Goal: Task Accomplishment & Management: Complete application form

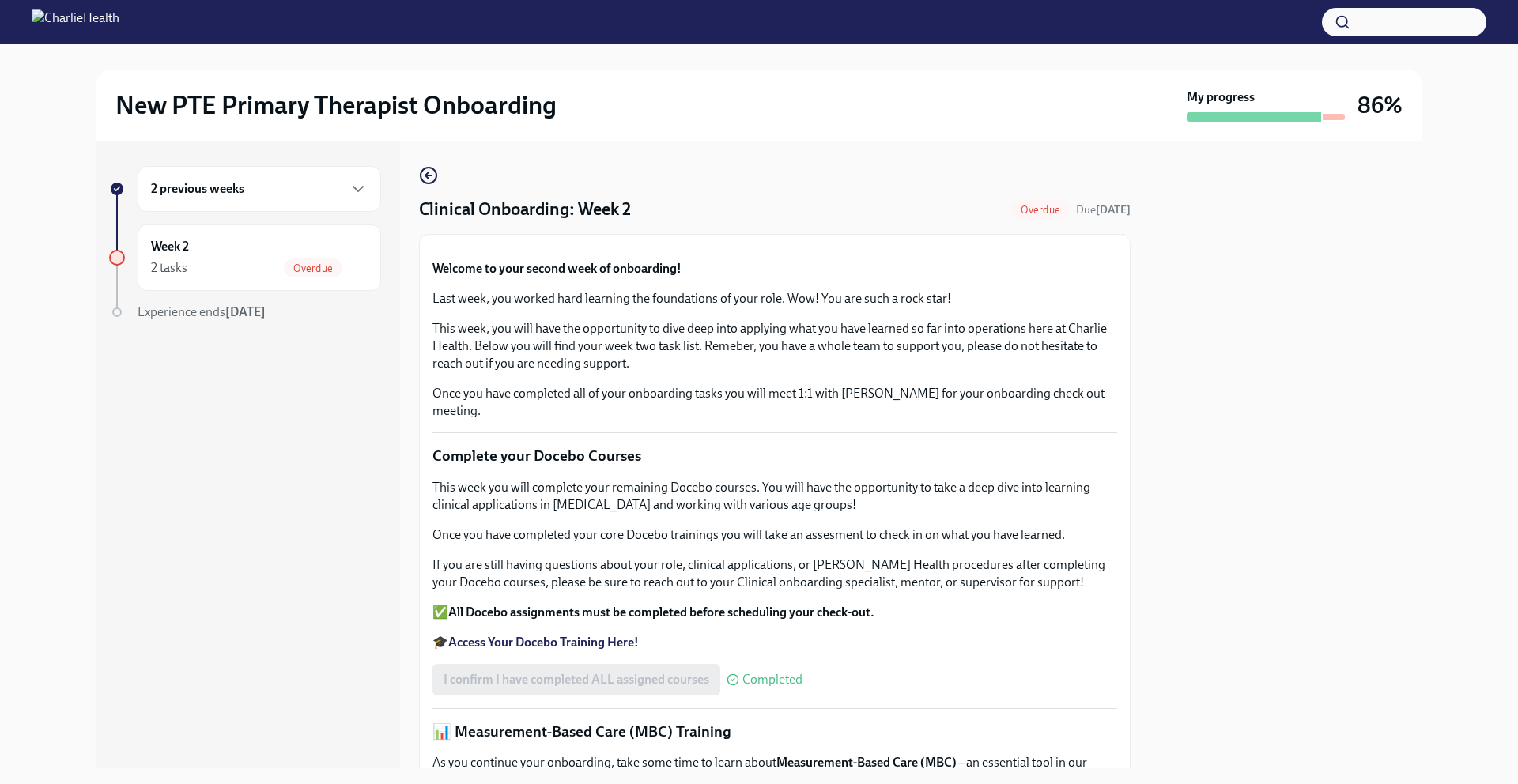
scroll to position [1261, 0]
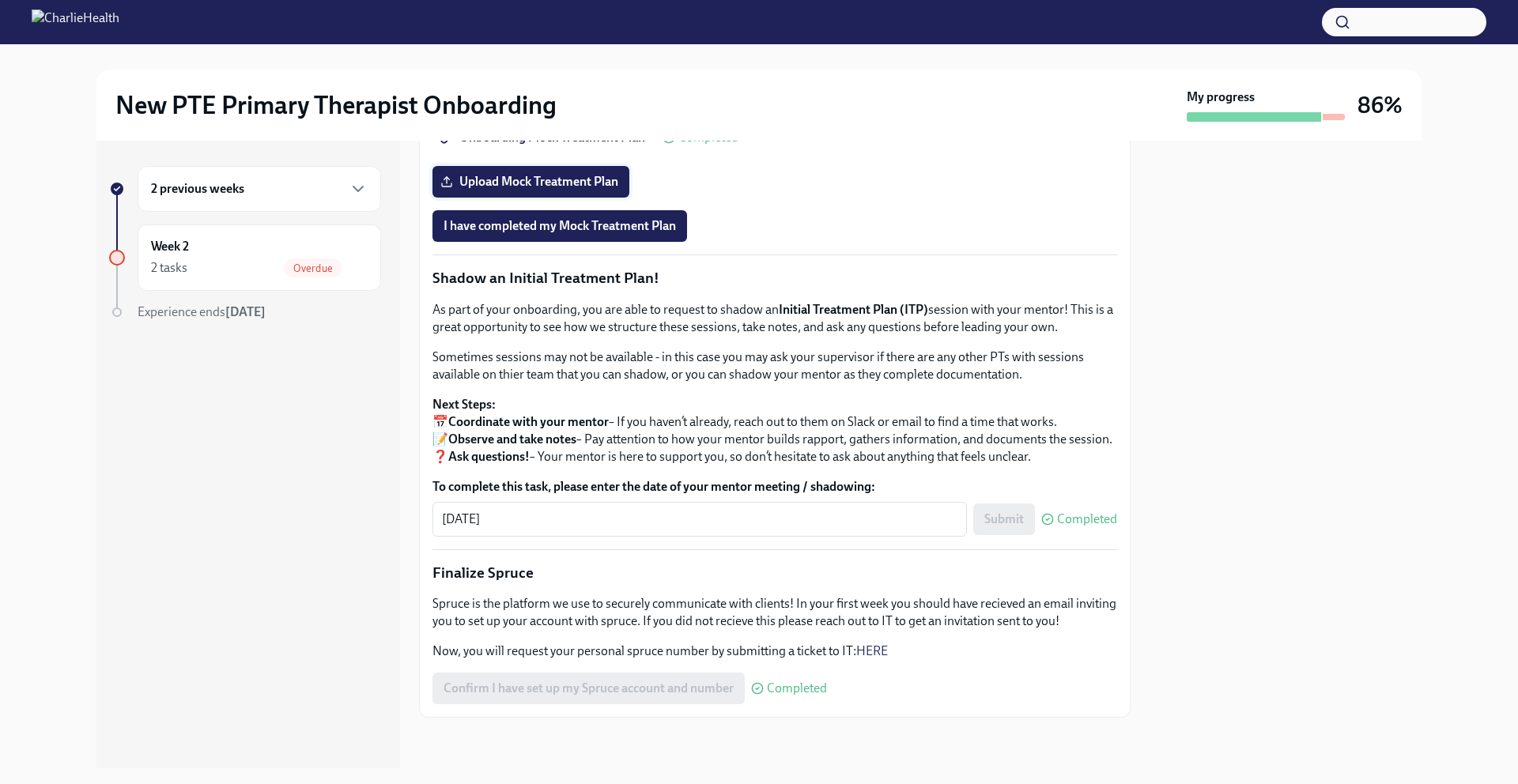
click at [548, 189] on span "Upload Mock Treatment Plan" at bounding box center [530, 181] width 174 height 16
click at [0, 0] on input "Upload Mock Treatment Plan" at bounding box center [0, 0] width 0 height 0
click at [532, 189] on span "Upload Mock Treatment Plan" at bounding box center [530, 181] width 174 height 16
click at [0, 0] on input "Upload Mock Treatment Plan" at bounding box center [0, 0] width 0 height 0
click at [560, 189] on span "Upload Mock Treatment Plan" at bounding box center [530, 181] width 174 height 16
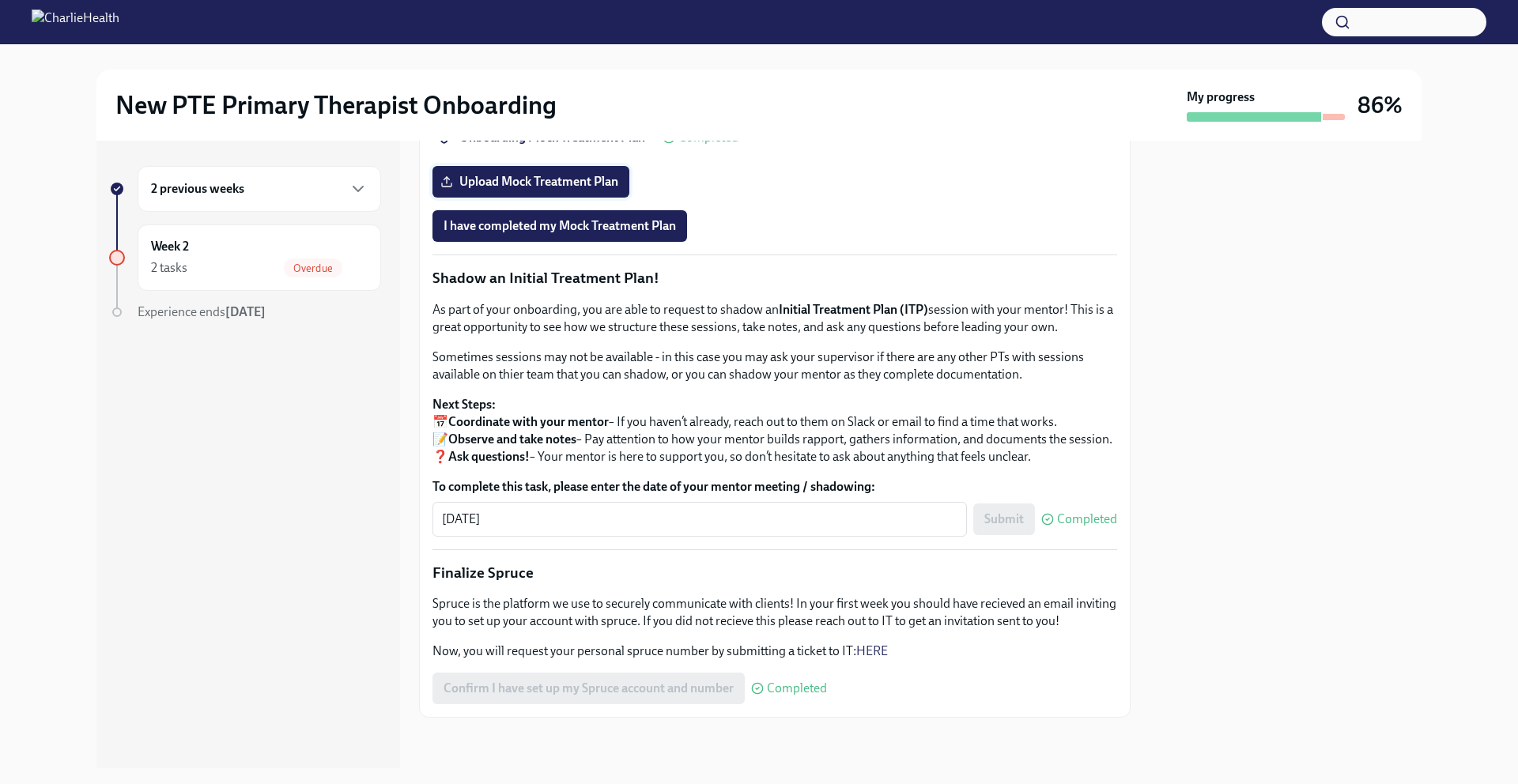
click at [0, 0] on input "Upload Mock Treatment Plan" at bounding box center [0, 0] width 0 height 0
click at [513, 189] on span "Upload Mock Treatment Plan" at bounding box center [530, 181] width 174 height 16
click at [0, 0] on input "Upload Mock Treatment Plan" at bounding box center [0, 0] width 0 height 0
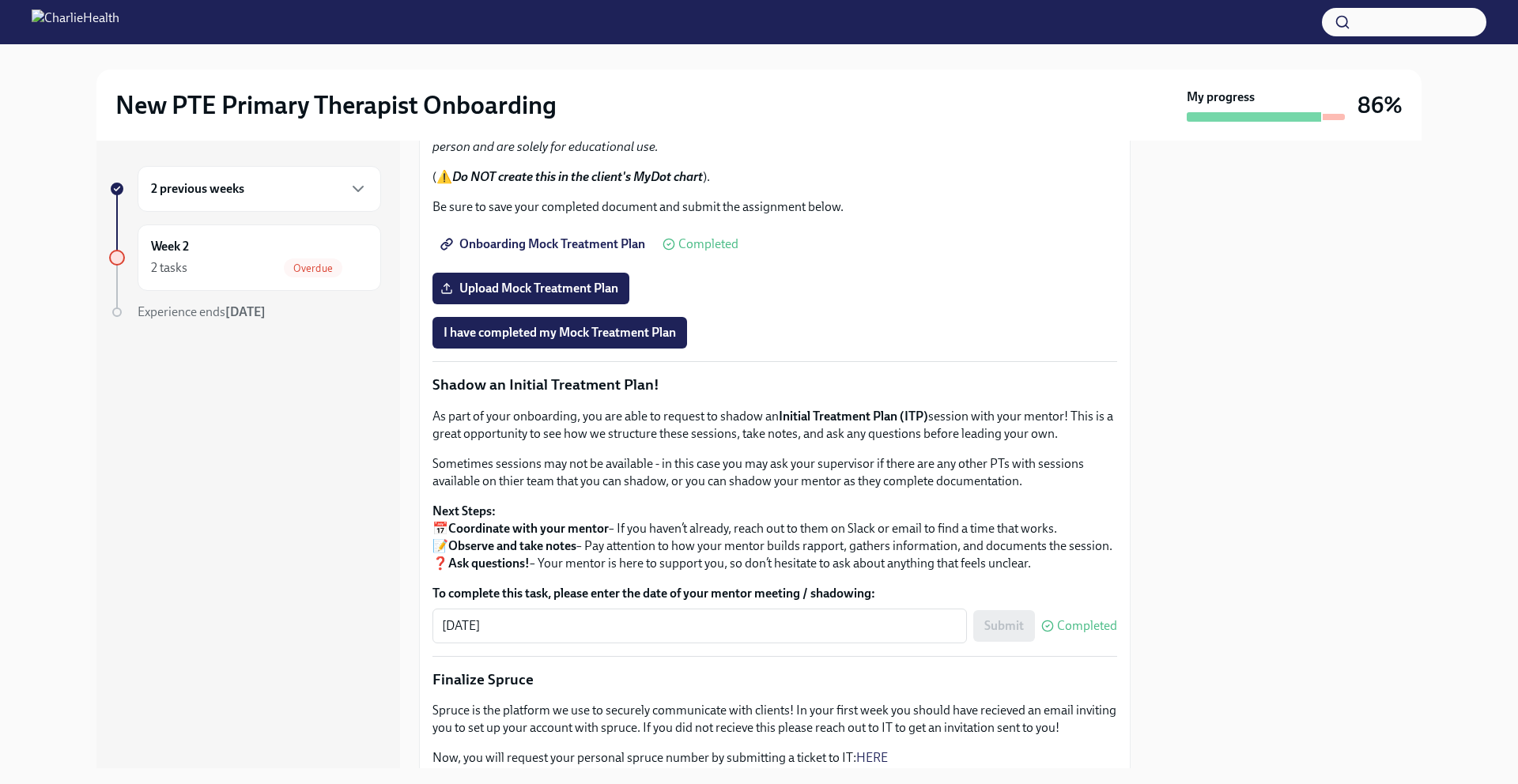
scroll to position [1121, 0]
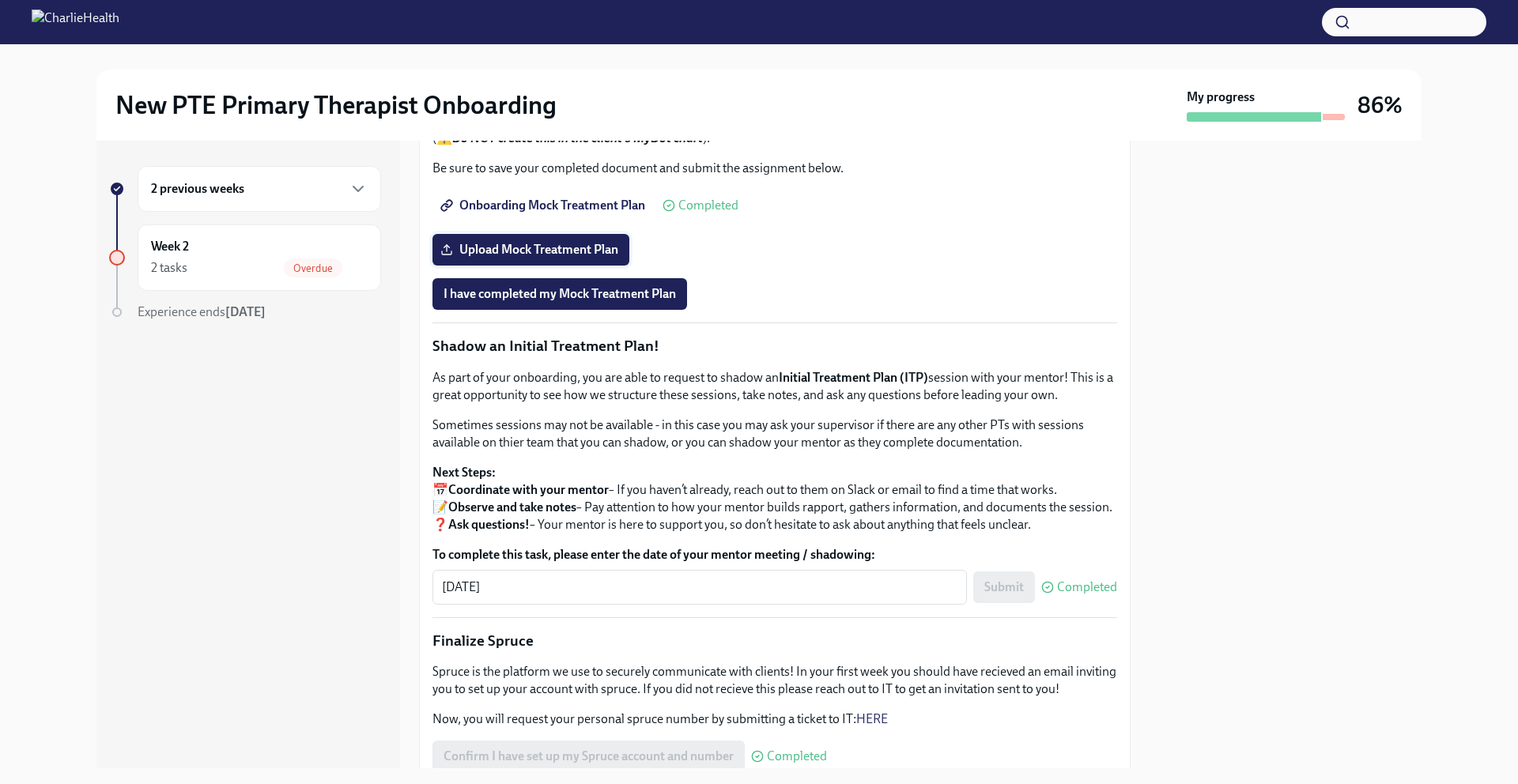
click at [520, 258] on span "Upload Mock Treatment Plan" at bounding box center [530, 249] width 174 height 16
click at [0, 0] on input "Upload Mock Treatment Plan" at bounding box center [0, 0] width 0 height 0
click at [575, 301] on span "I have completed my Mock Treatment Plan" at bounding box center [559, 294] width 233 height 16
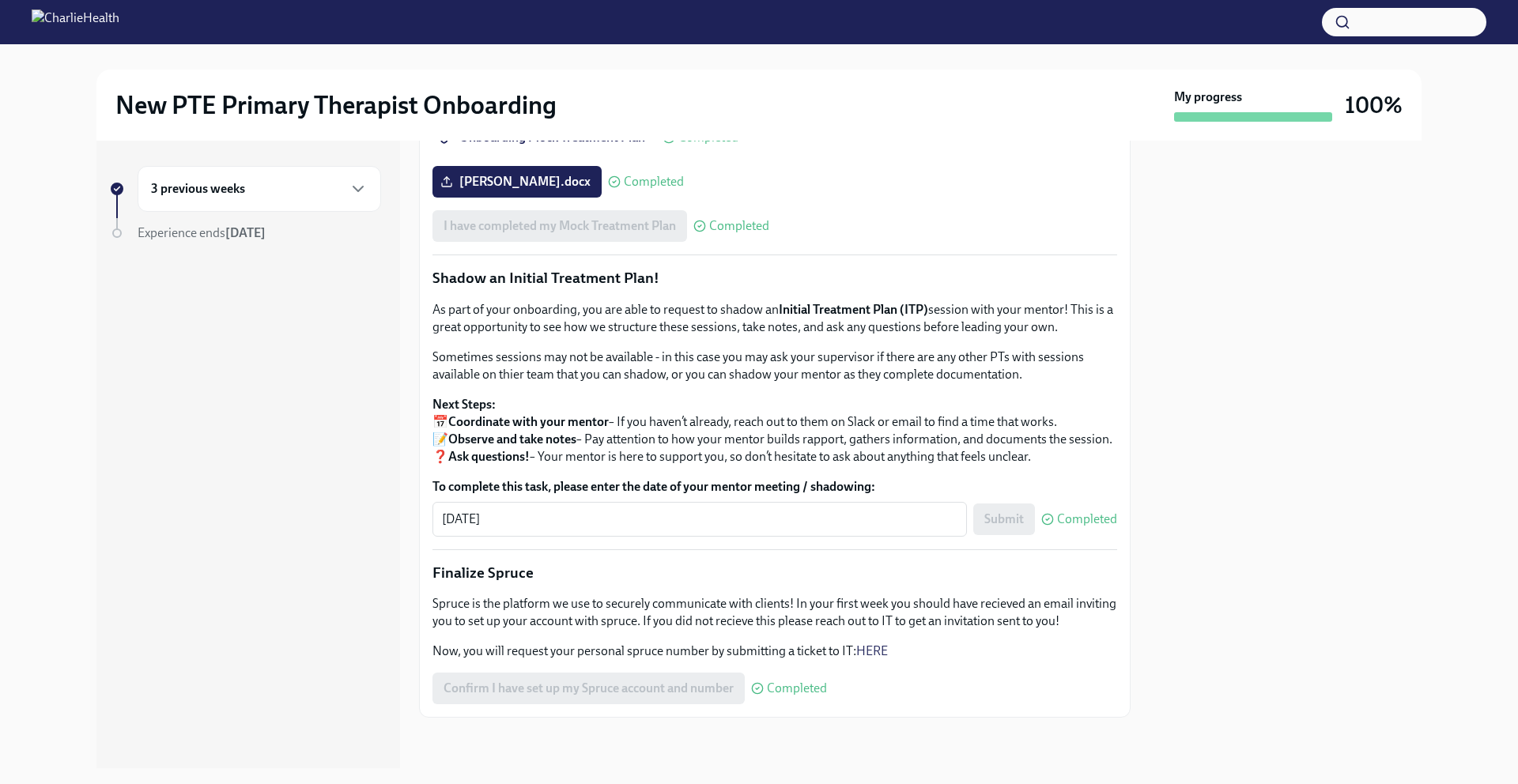
scroll to position [1548, 0]
click at [361, 189] on icon "button" at bounding box center [358, 189] width 19 height 19
